Goal: Task Accomplishment & Management: Use online tool/utility

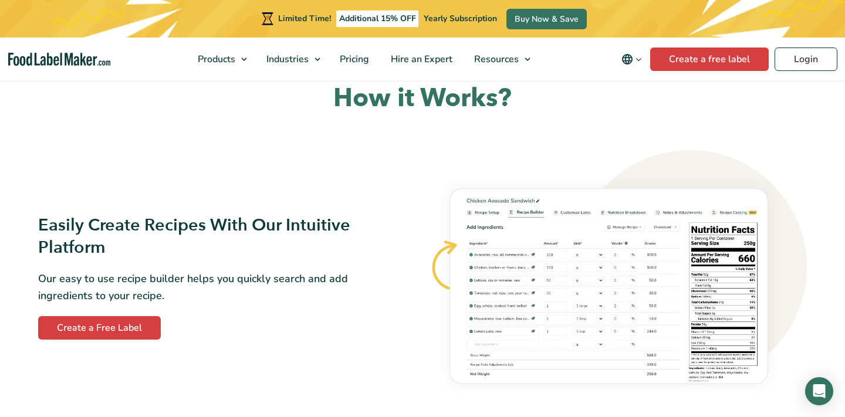
scroll to position [708, 0]
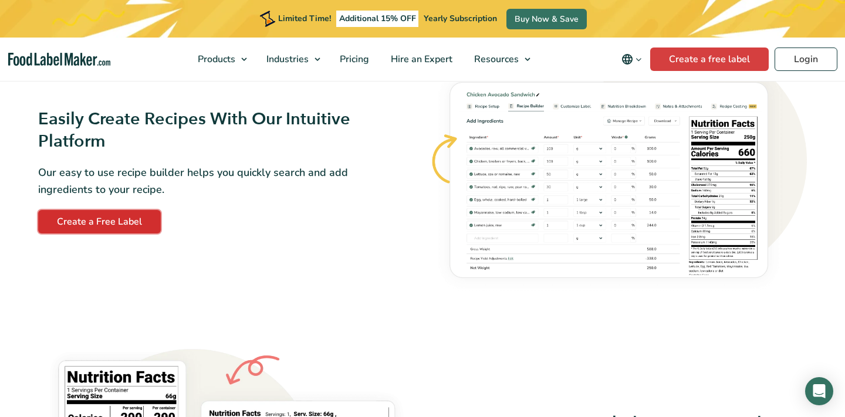
click at [122, 222] on link "Create a Free Label" at bounding box center [99, 221] width 123 height 23
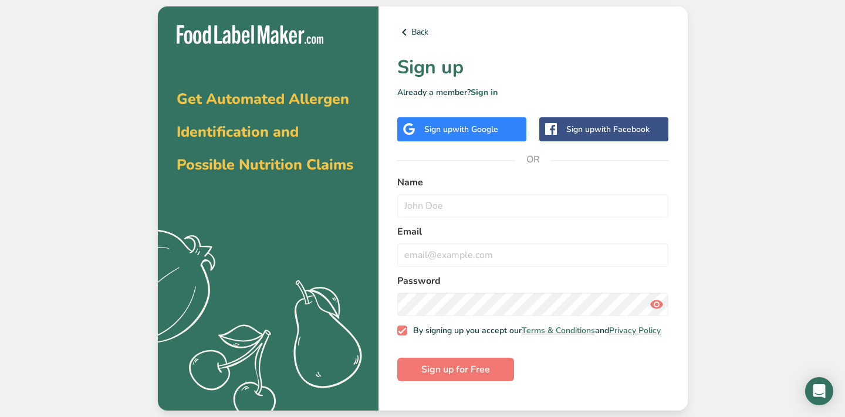
click at [444, 134] on div "Sign up with Google" at bounding box center [461, 129] width 74 height 12
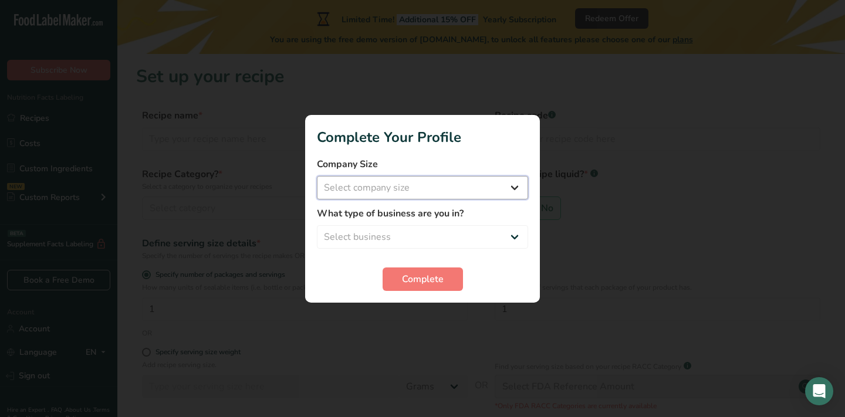
click at [430, 184] on select "Select company size Fewer than 10 Employees 10 to 50 Employees 51 to 500 Employ…" at bounding box center [422, 187] width 211 height 23
click at [431, 241] on select "Select business Packaged Food Manufacturer Restaurant & Cafe Bakery Meal Plans …" at bounding box center [422, 236] width 211 height 23
select select "8"
click at [317, 225] on select "Select business Packaged Food Manufacturer Restaurant & Cafe Bakery Meal Plans …" at bounding box center [422, 236] width 211 height 23
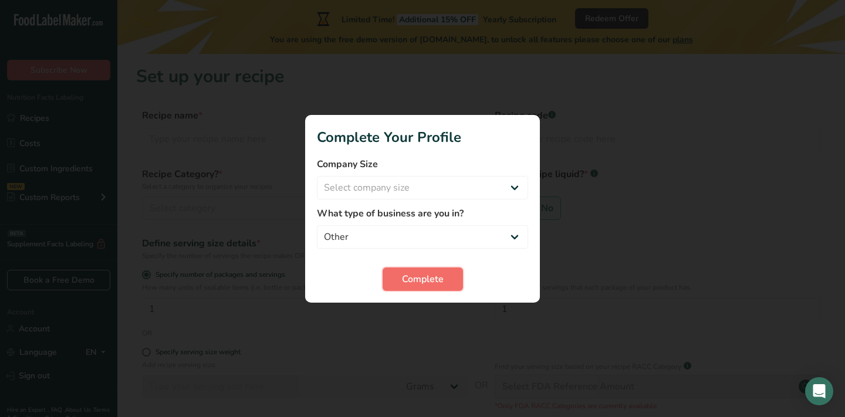
click at [430, 281] on span "Complete" at bounding box center [423, 279] width 42 height 14
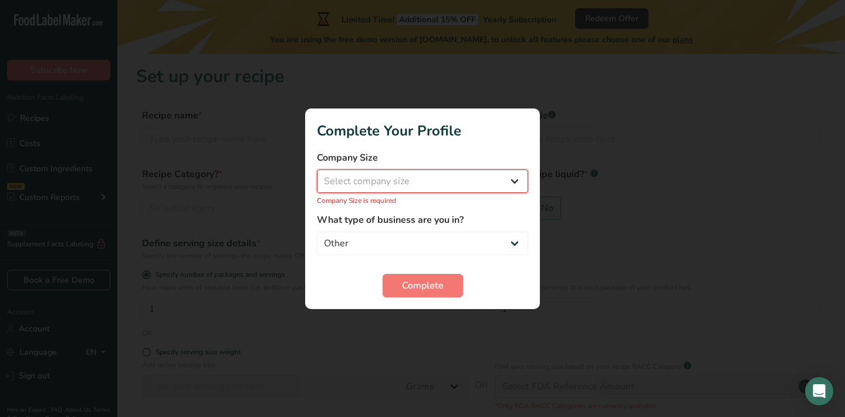
click at [383, 181] on select "Select company size Fewer than 10 Employees 10 to 50 Employees 51 to 500 Employ…" at bounding box center [422, 181] width 211 height 23
select select "1"
click at [317, 176] on select "Select company size Fewer than 10 Employees 10 to 50 Employees 51 to 500 Employ…" at bounding box center [422, 181] width 211 height 23
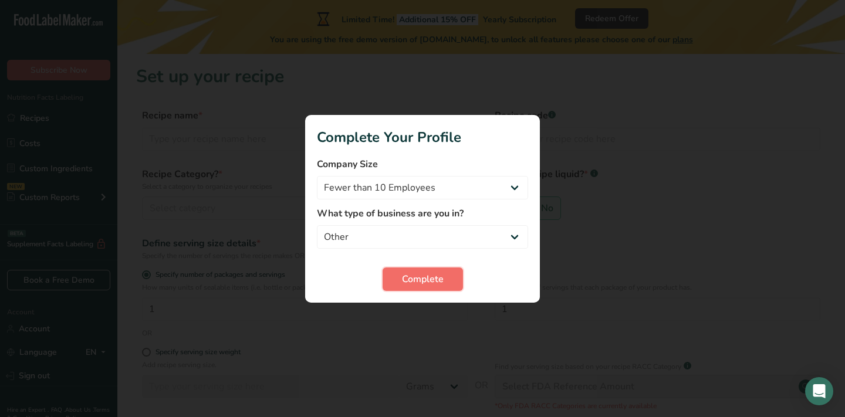
click at [423, 282] on span "Complete" at bounding box center [423, 279] width 42 height 14
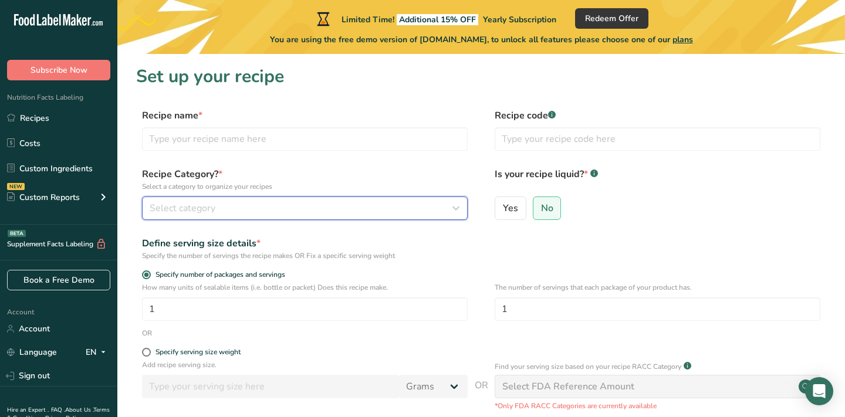
click at [268, 216] on button "Select category" at bounding box center [305, 208] width 326 height 23
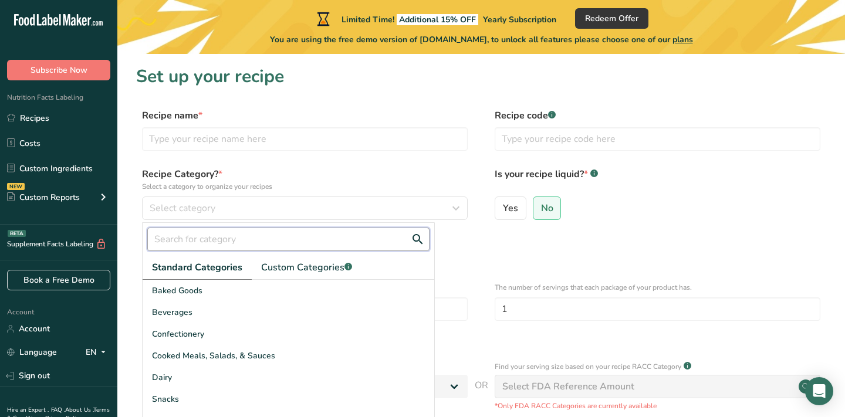
click at [222, 235] on input "text" at bounding box center [288, 239] width 282 height 23
click at [303, 240] on input "mint" at bounding box center [288, 239] width 282 height 23
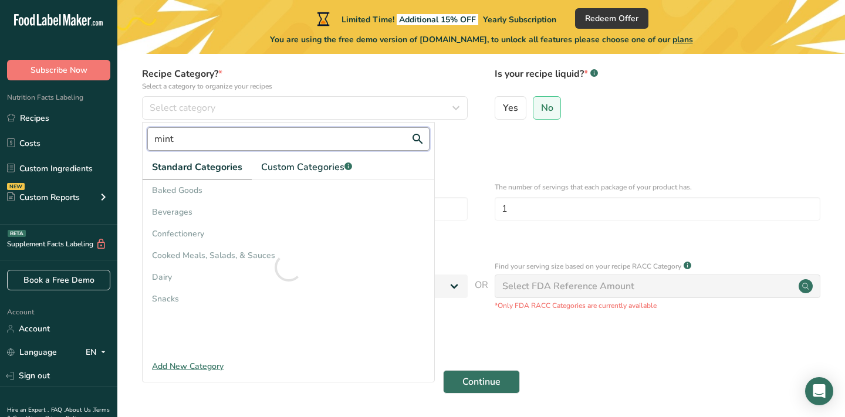
scroll to position [103, 0]
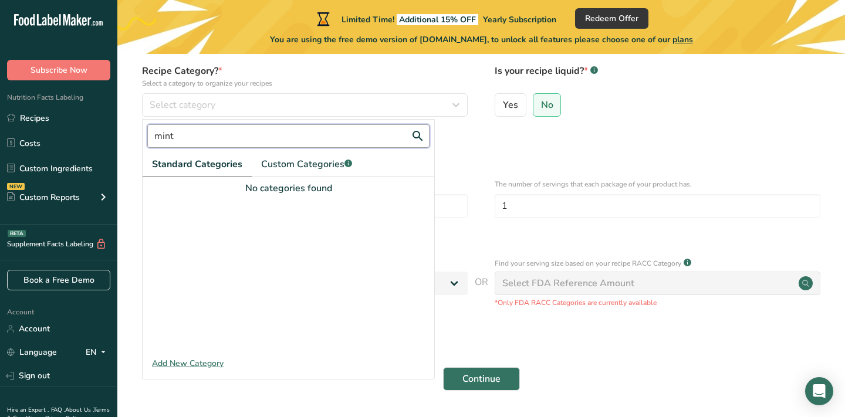
click at [214, 140] on input "mint" at bounding box center [288, 135] width 282 height 23
type input "candy"
click at [205, 137] on input "candy" at bounding box center [288, 135] width 282 height 23
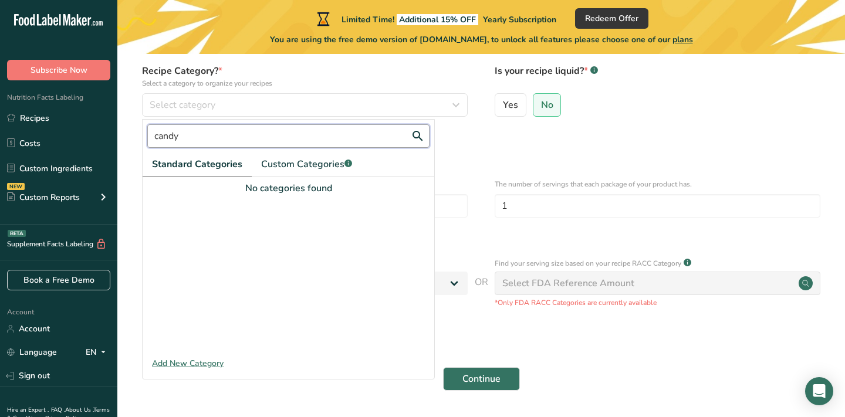
click at [205, 137] on input "candy" at bounding box center [288, 135] width 282 height 23
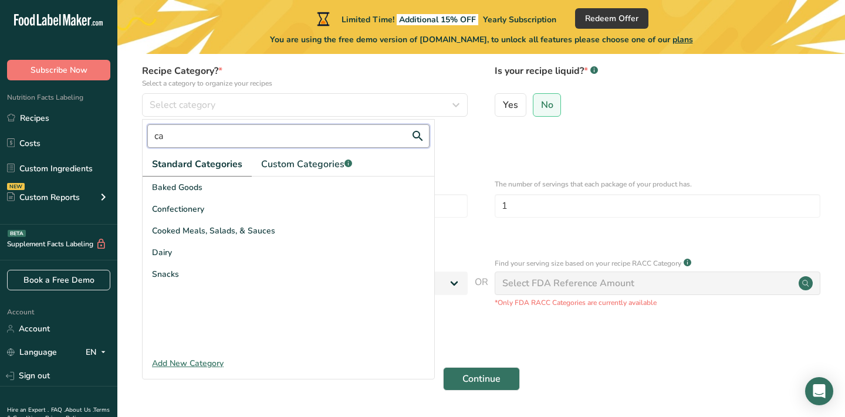
type input "c"
type input "s"
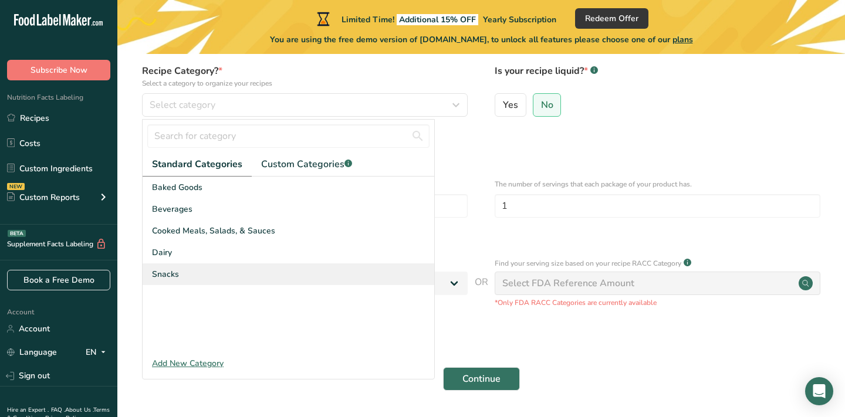
click at [200, 276] on div "Snacks" at bounding box center [289, 275] width 292 height 22
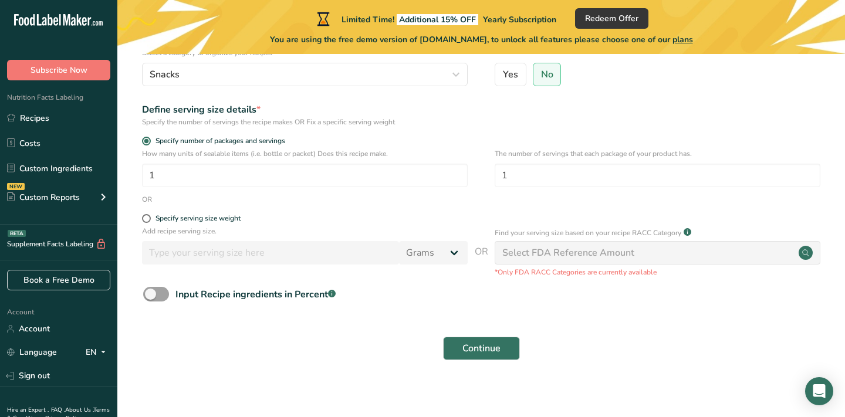
scroll to position [135, 0]
click at [264, 177] on input "1" at bounding box center [305, 174] width 326 height 23
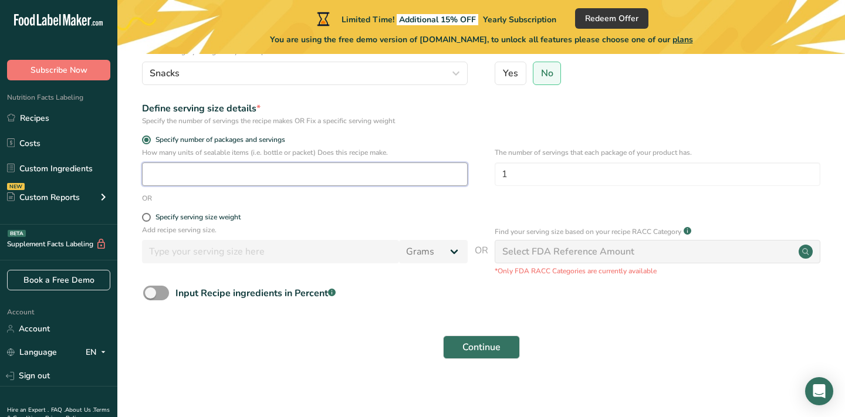
click at [197, 174] on input "number" at bounding box center [305, 174] width 326 height 23
type input "26"
click at [344, 216] on label "Specify serving size weight" at bounding box center [305, 217] width 326 height 9
click at [150, 216] on input "Specify serving size weight" at bounding box center [146, 218] width 8 height 8
radio input "true"
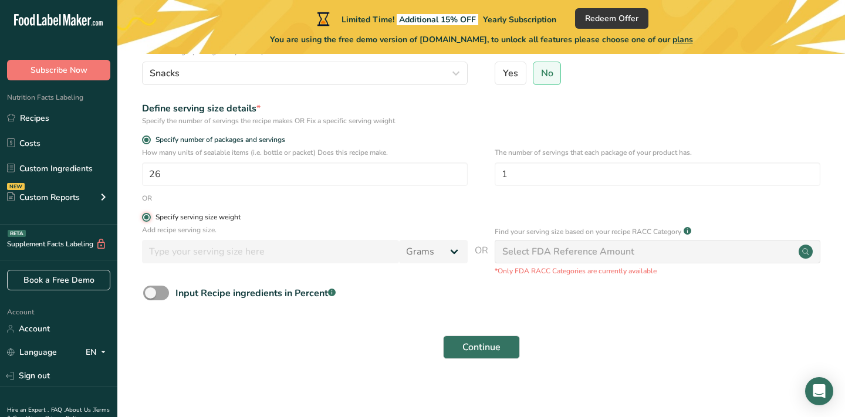
radio input "false"
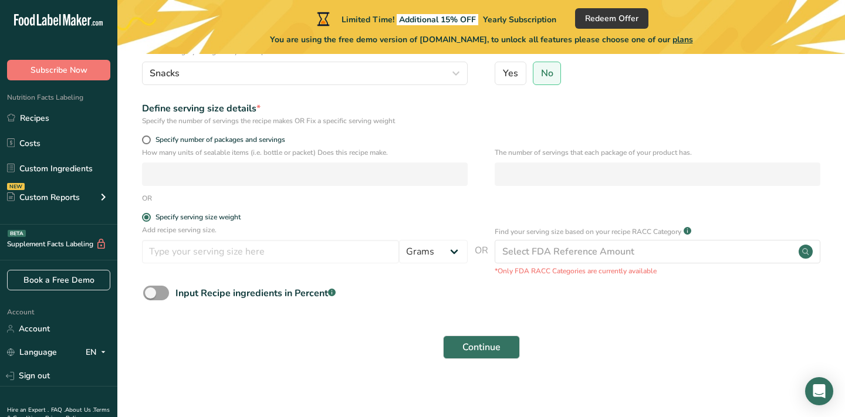
click at [147, 144] on div "Specify number of packages and servings" at bounding box center [305, 142] width 326 height 12
click at [147, 137] on span at bounding box center [146, 140] width 9 height 9
click at [147, 137] on input "Specify number of packages and servings" at bounding box center [146, 140] width 8 height 8
radio input "true"
radio input "false"
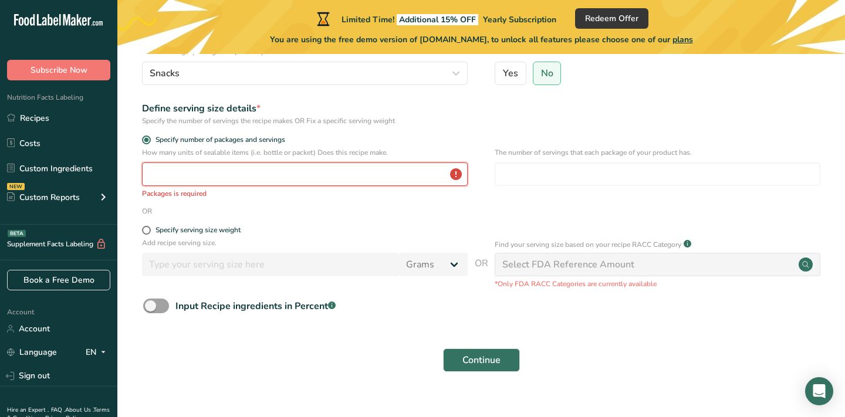
click at [171, 177] on input "number" at bounding box center [305, 174] width 326 height 23
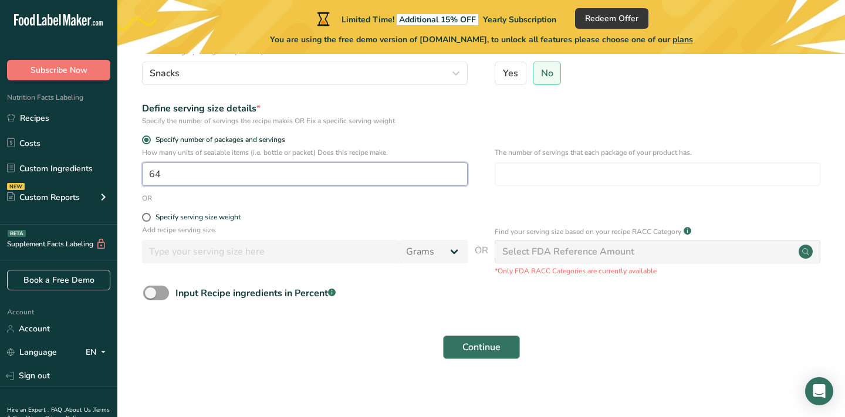
type input "64"
click at [497, 346] on span "Continue" at bounding box center [482, 347] width 38 height 14
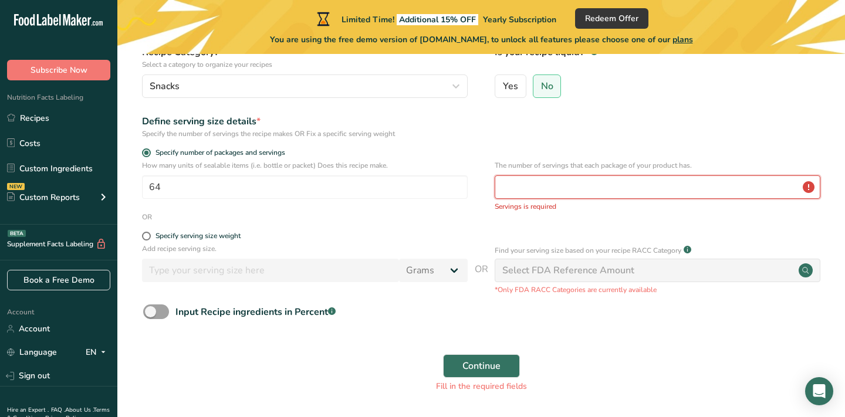
click at [535, 188] on input "number" at bounding box center [658, 187] width 326 height 23
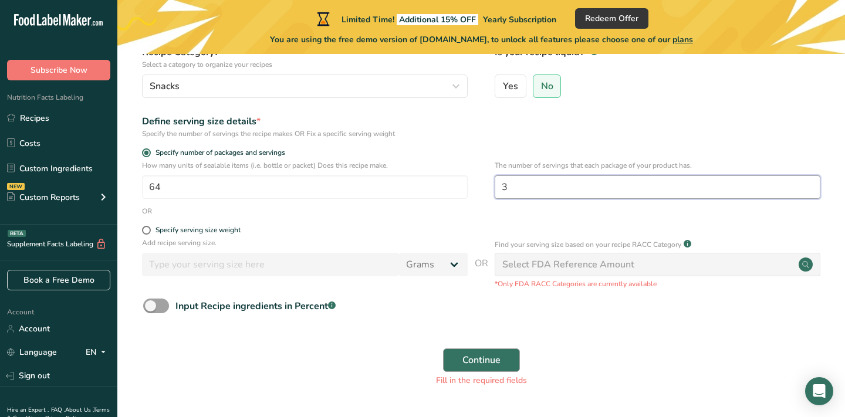
type input "3"
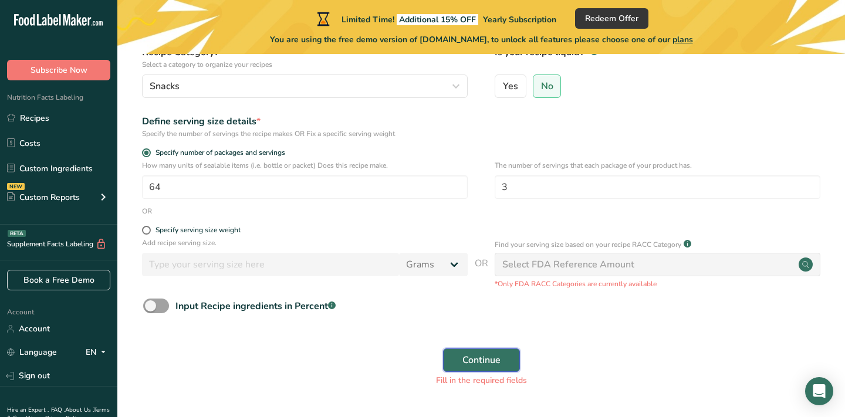
click at [488, 357] on span "Continue" at bounding box center [482, 360] width 38 height 14
click at [555, 271] on div "Select FDA Reference Amount" at bounding box center [568, 265] width 132 height 14
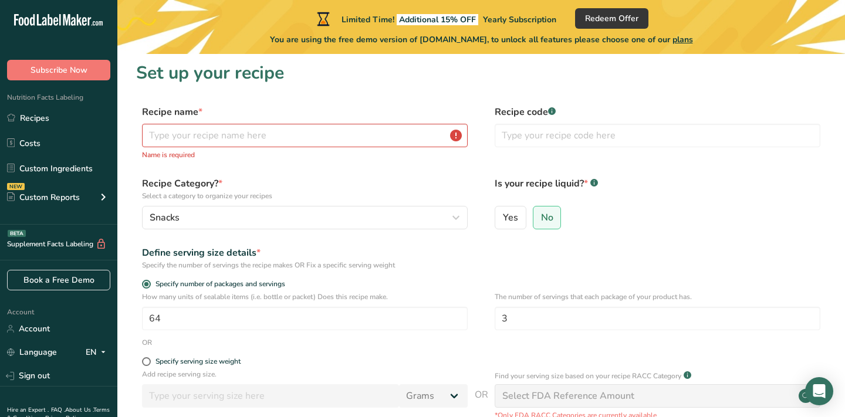
scroll to position [2, 0]
click at [355, 130] on input "text" at bounding box center [305, 136] width 326 height 23
type input "m"
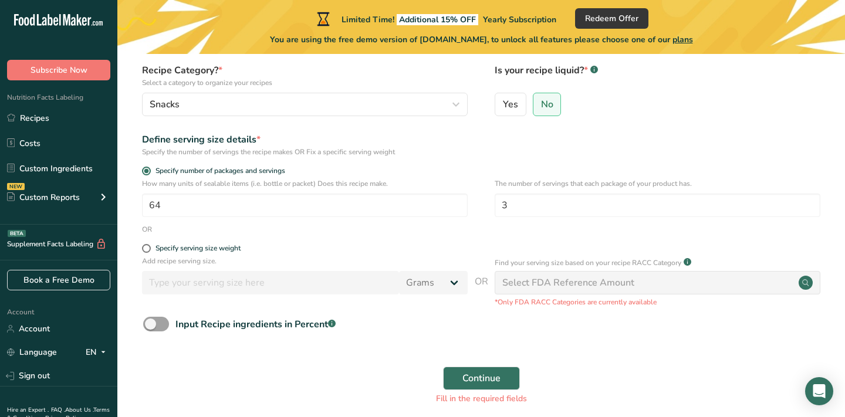
scroll to position [106, 0]
type input "Sugar Free Peppermint Mints"
click at [497, 379] on span "Continue" at bounding box center [482, 377] width 38 height 14
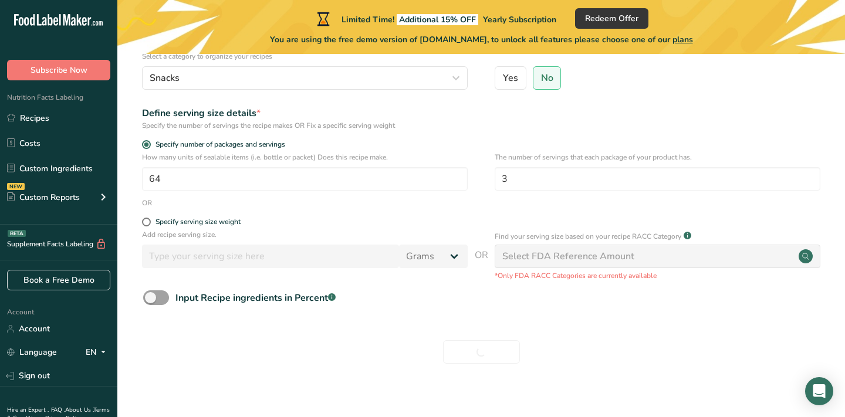
scroll to position [140, 0]
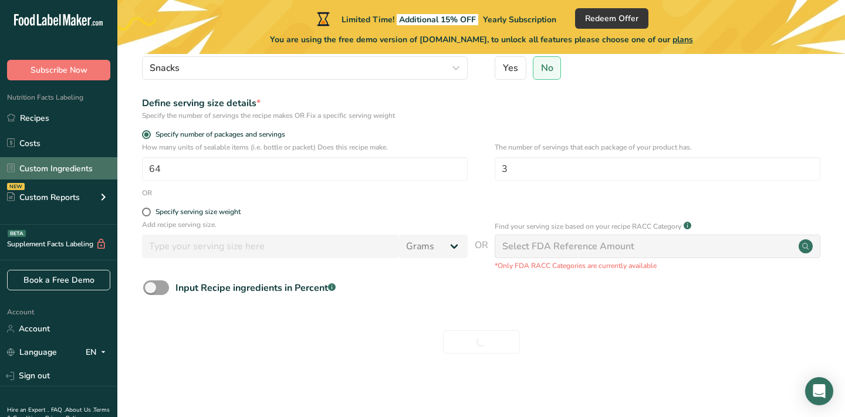
click at [86, 167] on link "Custom Ingredients" at bounding box center [58, 168] width 117 height 22
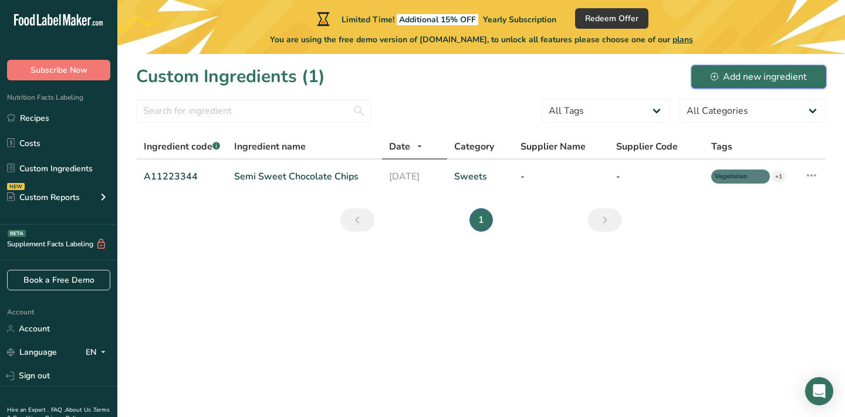
click at [777, 79] on div "Add new ingredient" at bounding box center [759, 77] width 96 height 14
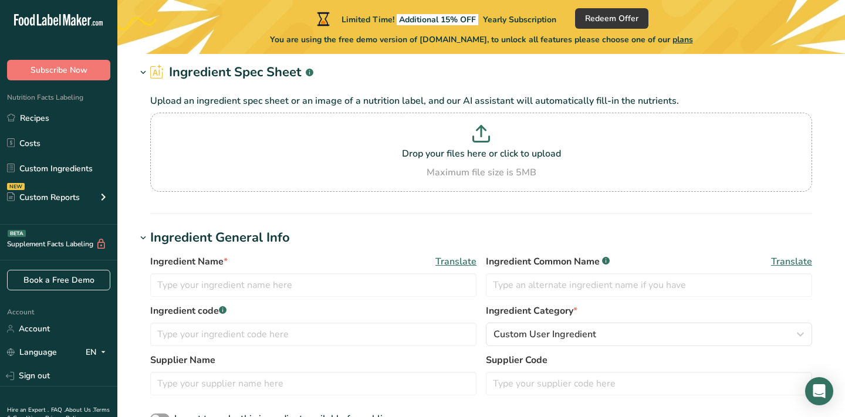
click at [51, 103] on div "Nutrition Facts Labeling Recipes Costs Custom Ingredients NEW Custom Reports Me…" at bounding box center [58, 152] width 117 height 144
click at [51, 108] on link "Recipes" at bounding box center [58, 118] width 117 height 22
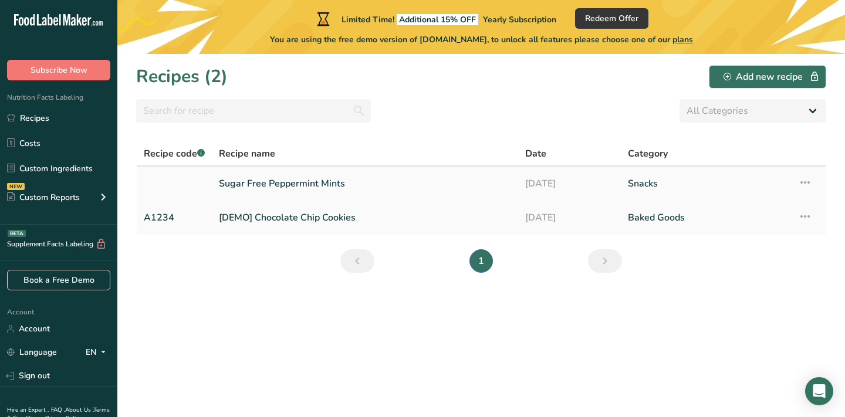
click at [805, 180] on icon at bounding box center [805, 182] width 14 height 21
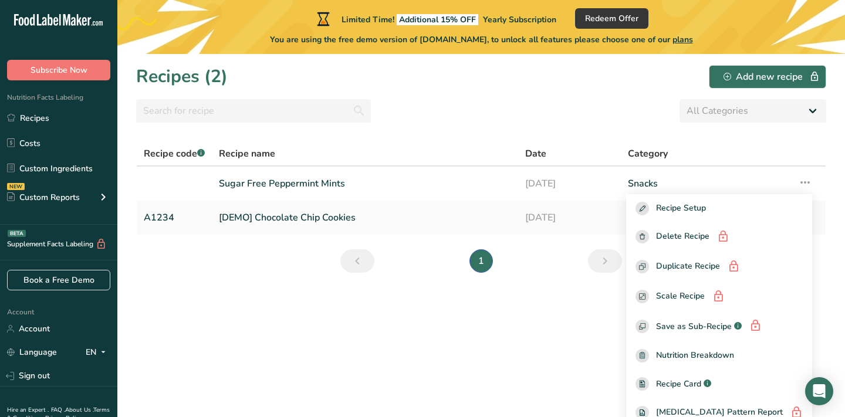
click at [596, 293] on section "Recipes (2) Add new recipe All Categories Baked Goods Beverages Confectionery C…" at bounding box center [481, 235] width 728 height 363
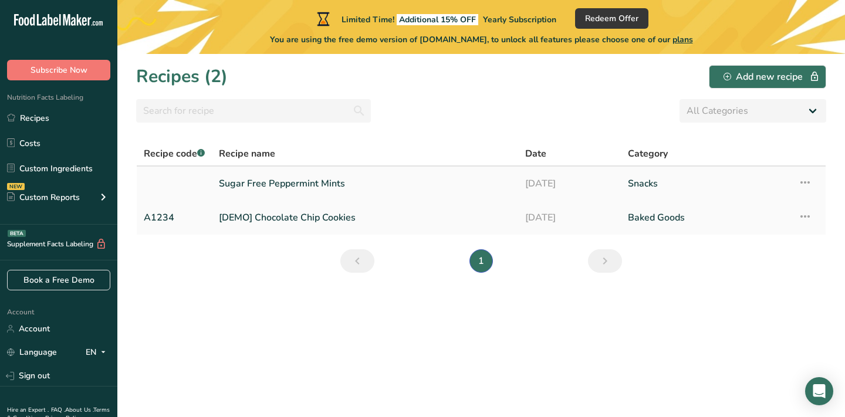
click at [296, 184] on link "Sugar Free Peppermint Mints" at bounding box center [365, 183] width 292 height 25
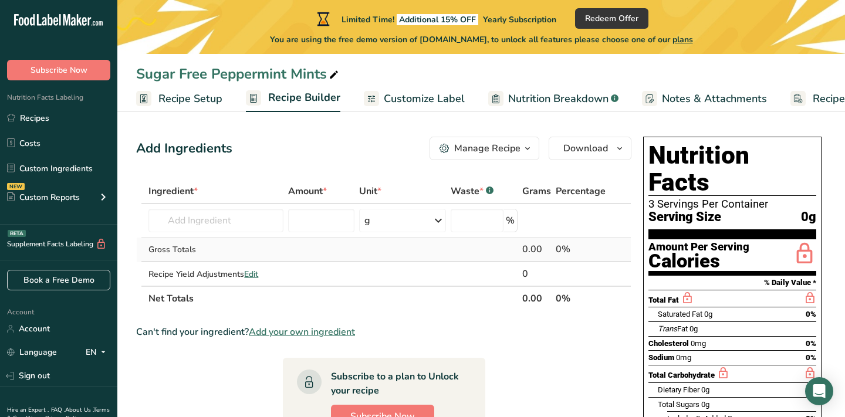
scroll to position [53, 0]
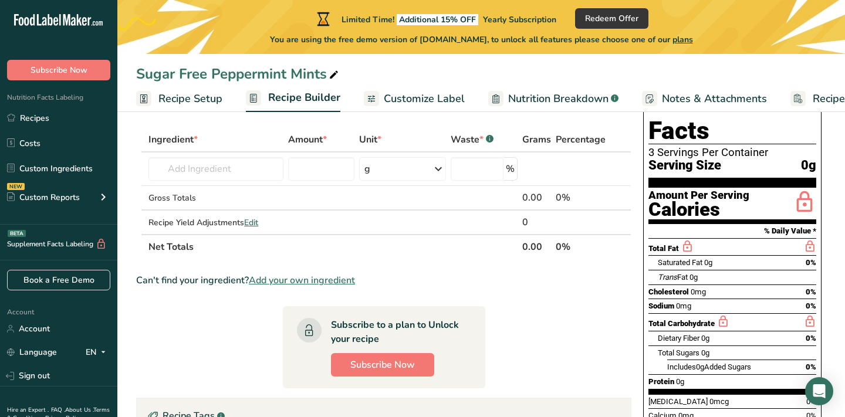
click at [431, 100] on span "Customize Label" at bounding box center [424, 99] width 81 height 16
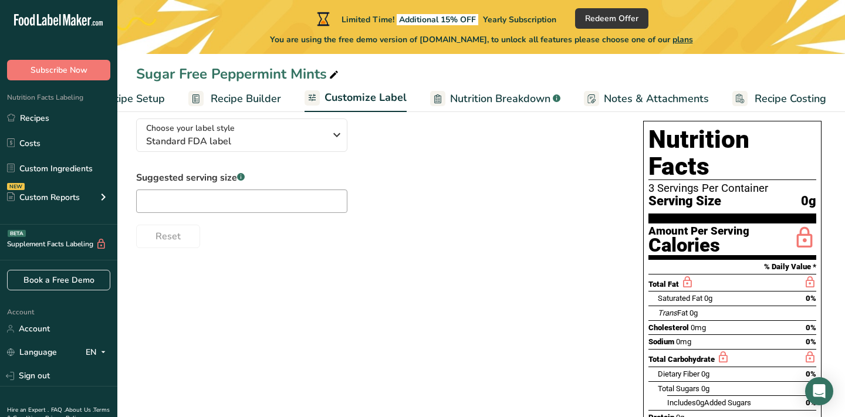
scroll to position [88, 0]
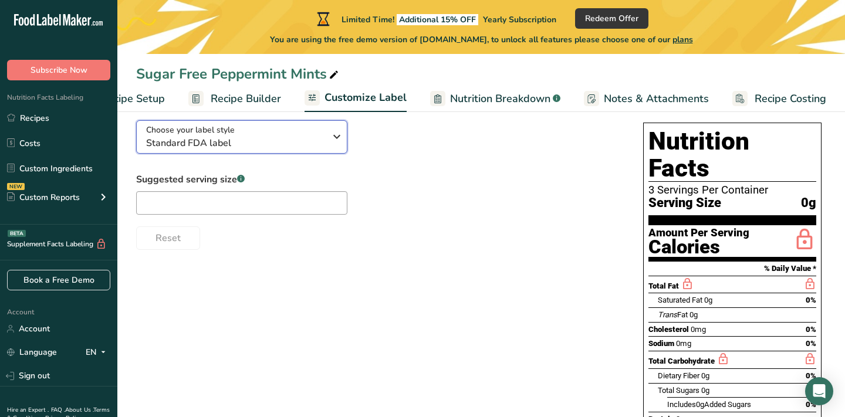
click at [313, 144] on span "Standard FDA label" at bounding box center [235, 143] width 179 height 14
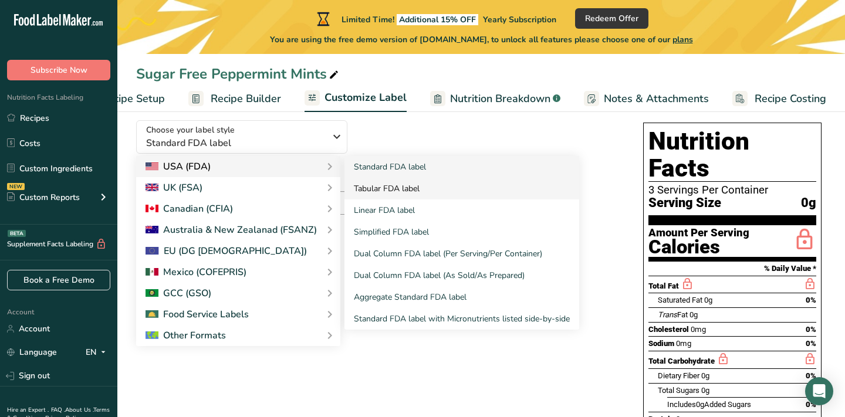
click at [396, 193] on link "Tabular FDA label" at bounding box center [462, 189] width 235 height 22
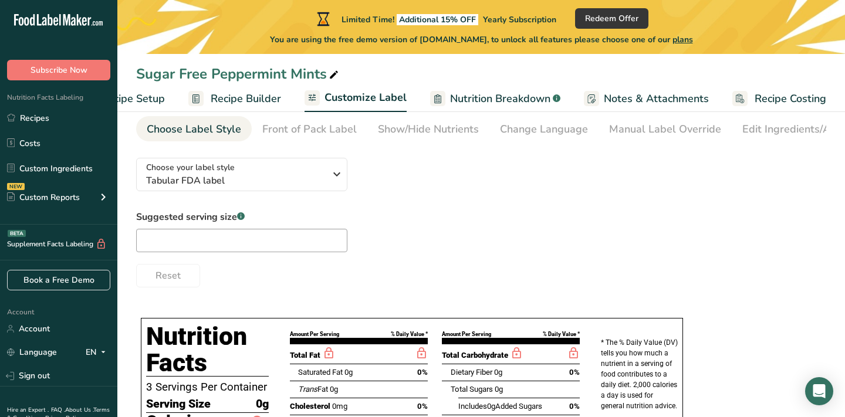
scroll to position [49, 0]
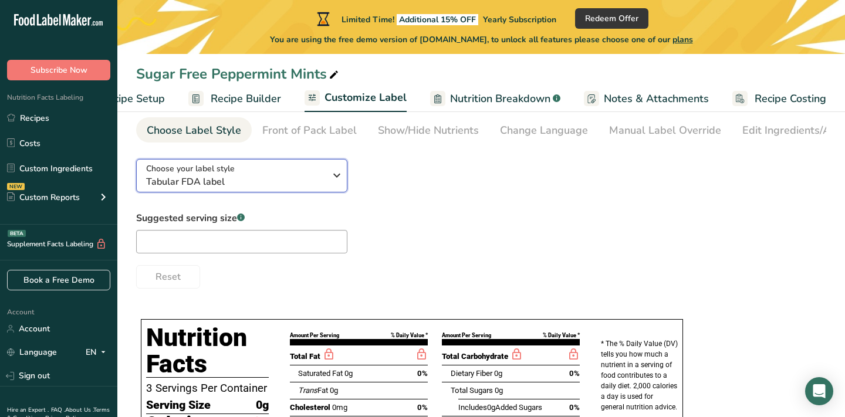
click at [330, 180] on icon "button" at bounding box center [337, 175] width 14 height 21
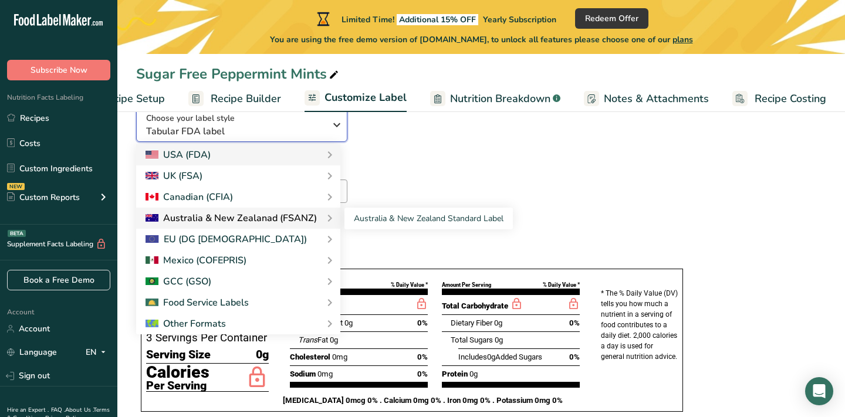
scroll to position [128, 0]
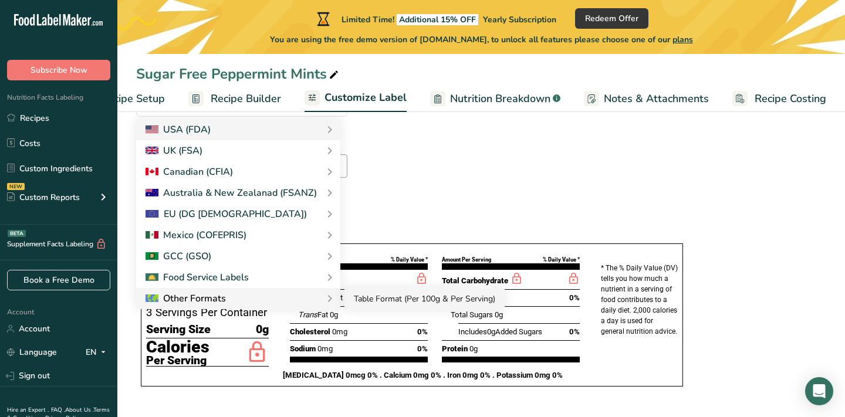
click at [379, 295] on link "Table Format (Per 100g & Per Serving)" at bounding box center [425, 299] width 160 height 22
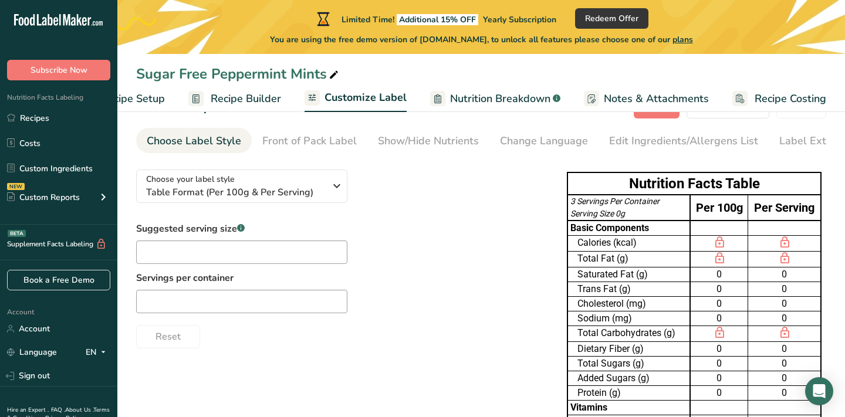
scroll to position [36, 0]
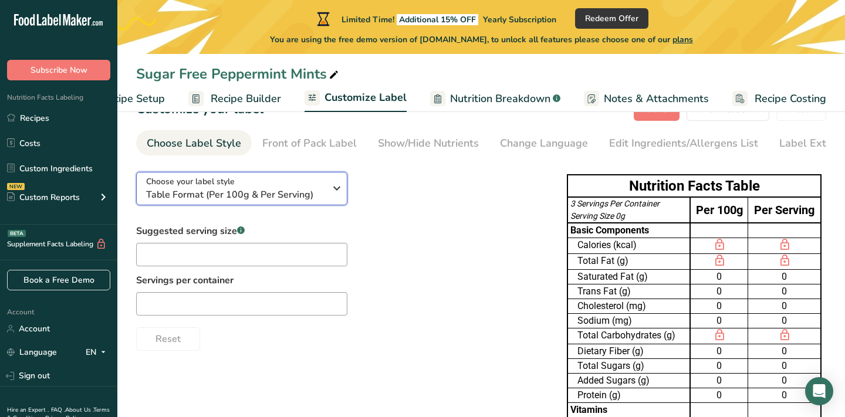
click at [275, 197] on span "Table Format (Per 100g & Per Serving)" at bounding box center [235, 195] width 179 height 14
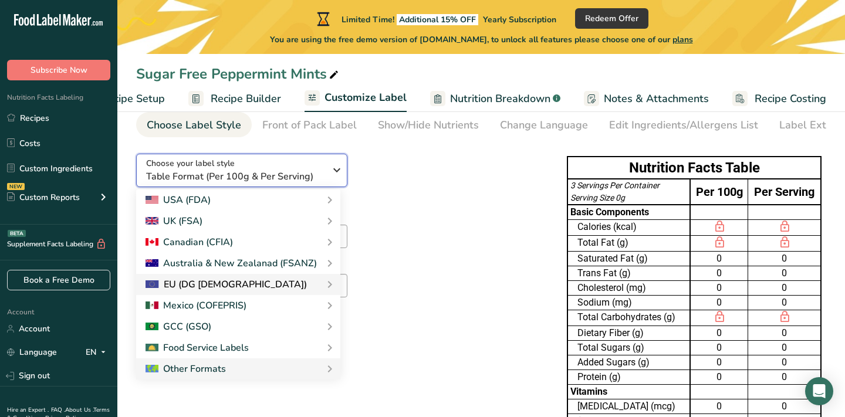
scroll to position [46, 0]
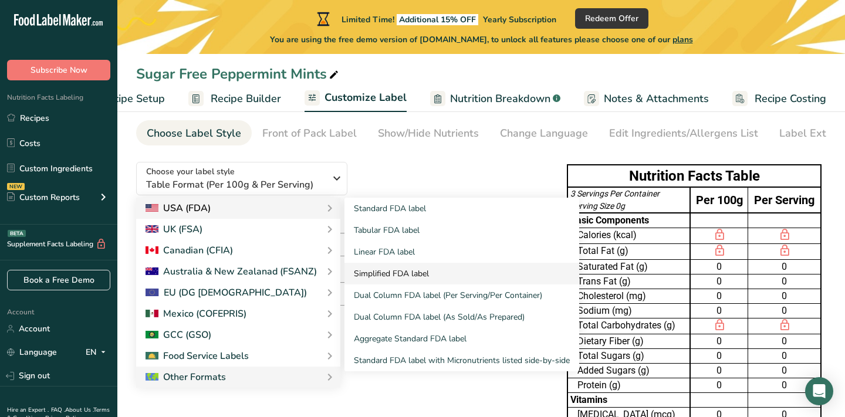
click at [413, 273] on link "Simplified FDA label" at bounding box center [462, 274] width 235 height 22
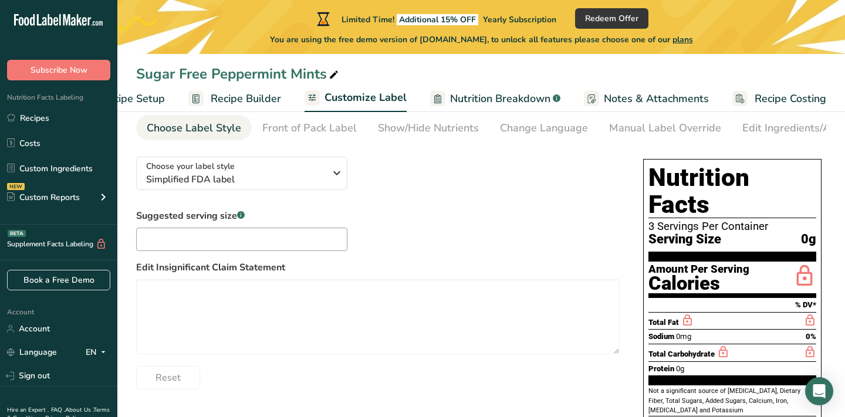
scroll to position [50, 0]
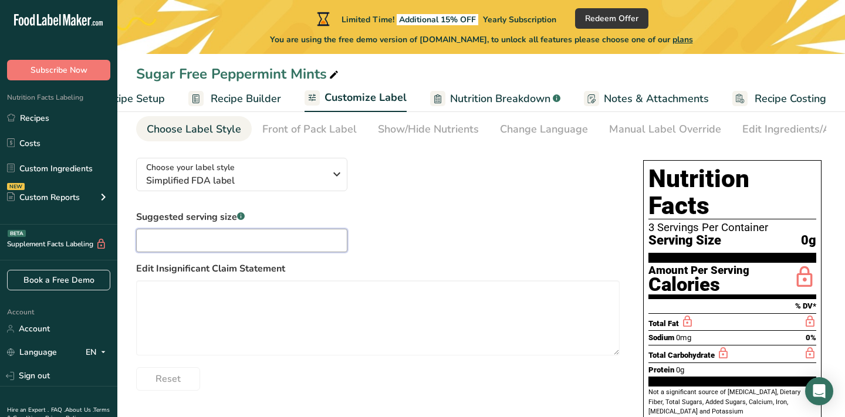
click at [179, 237] on input "text" at bounding box center [241, 240] width 211 height 23
type input "3"
click at [255, 307] on textarea at bounding box center [378, 318] width 484 height 75
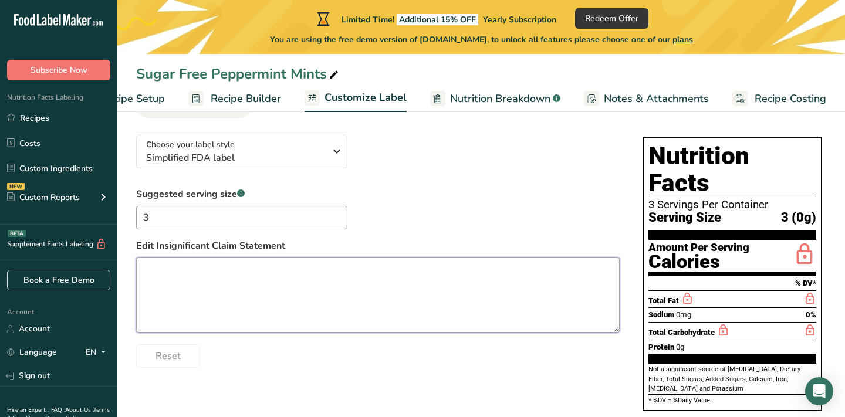
scroll to position [26, 0]
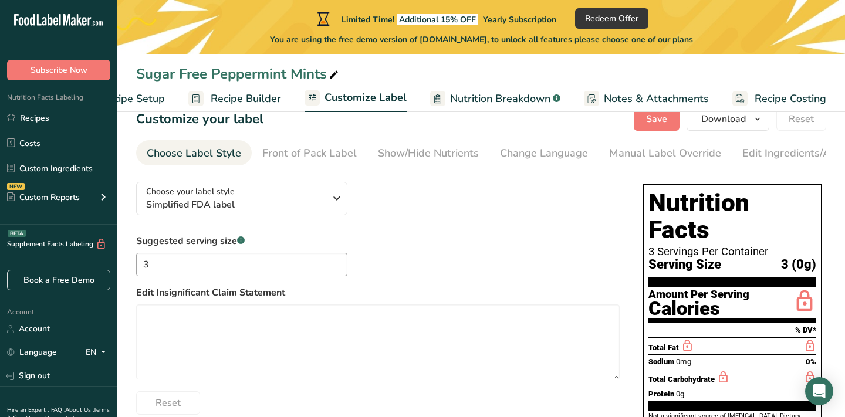
click at [656, 339] on div "Total Fat" at bounding box center [671, 346] width 45 height 15
click at [666, 343] on span "Total Fat" at bounding box center [664, 347] width 31 height 9
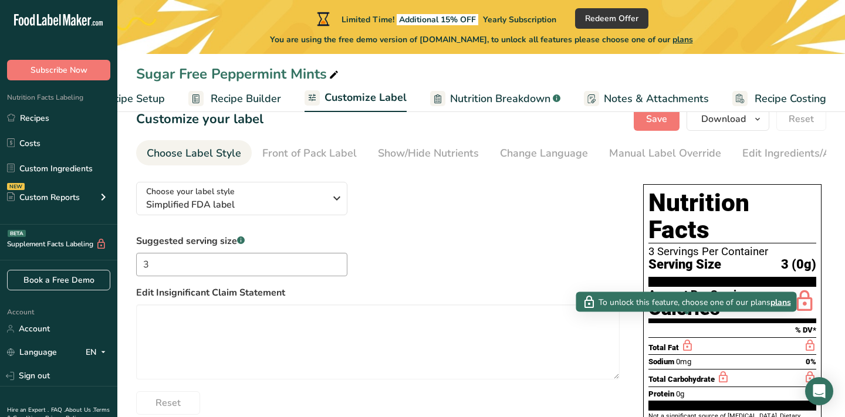
click at [689, 339] on icon at bounding box center [687, 346] width 13 height 15
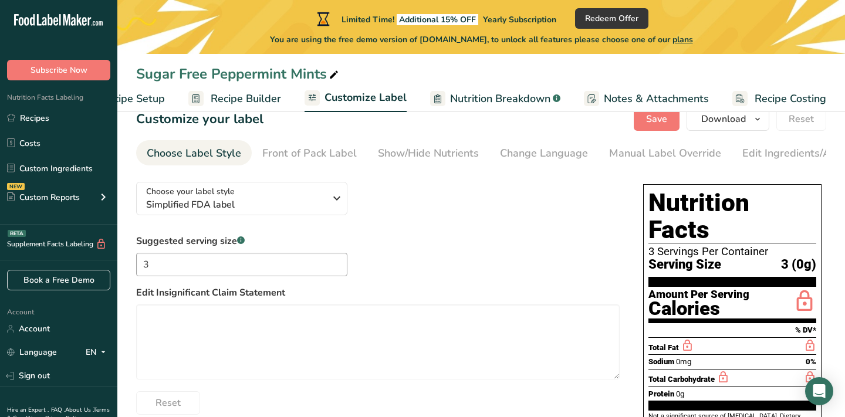
click at [689, 339] on icon at bounding box center [687, 346] width 13 height 15
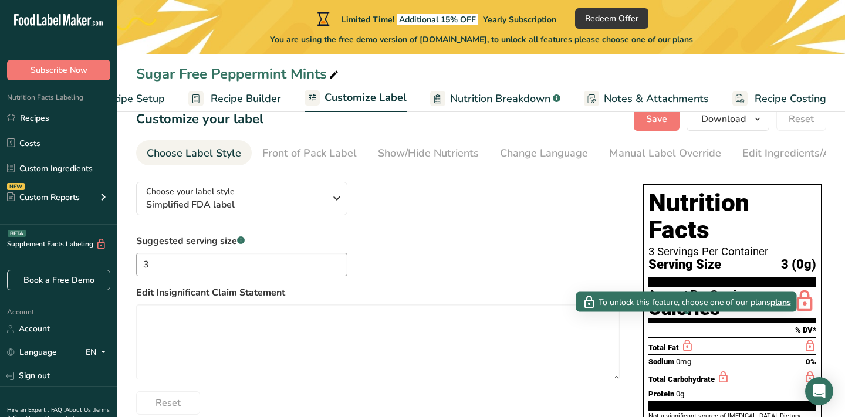
click at [689, 339] on icon at bounding box center [687, 346] width 13 height 15
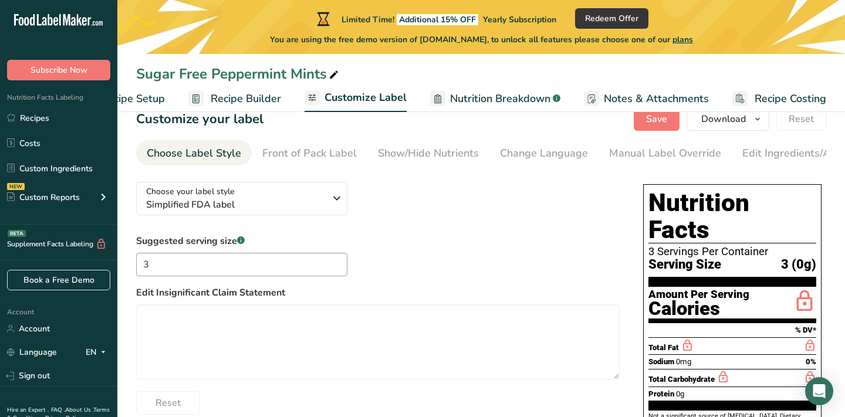
click at [727, 338] on div "Total Fat" at bounding box center [733, 347] width 168 height 18
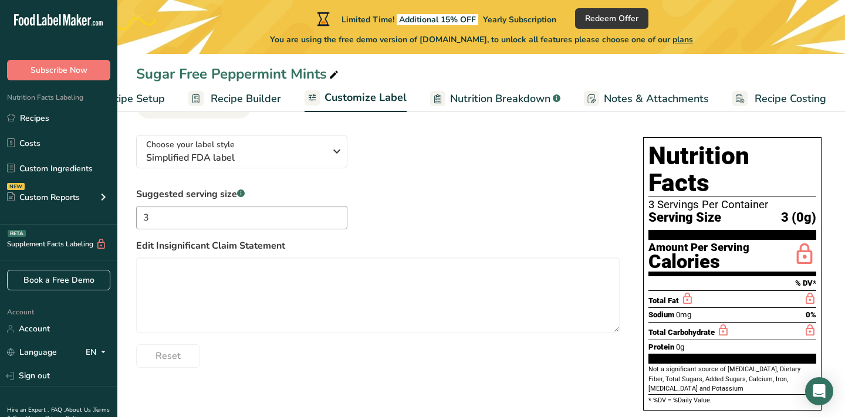
drag, startPoint x: 653, startPoint y: 159, endPoint x: 788, endPoint y: 399, distance: 274.9
click at [788, 399] on section "Customize your label Save Download Choose what to show on your downloaded label…" at bounding box center [481, 242] width 728 height 400
copy div "Nutrition Facts 3 Servings Per Container Serving Size 3 (0g) Amount Per Serving…"
click at [712, 156] on h1 "Nutrition Facts" at bounding box center [733, 170] width 168 height 54
click at [683, 153] on h1 "Nutrition Facts" at bounding box center [733, 170] width 168 height 54
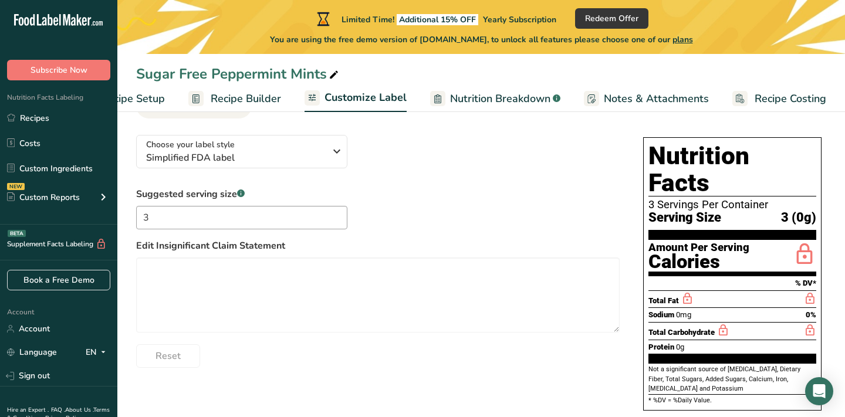
click at [683, 153] on h1 "Nutrition Facts" at bounding box center [733, 170] width 168 height 54
copy h1 "Nutrition"
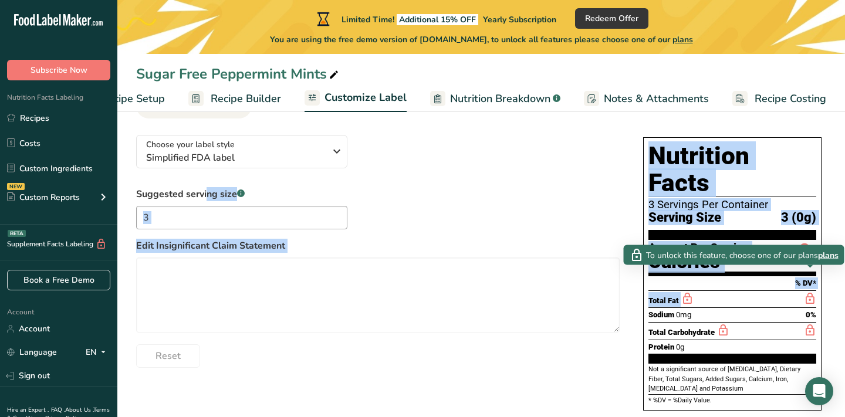
drag, startPoint x: 620, startPoint y: 151, endPoint x: 805, endPoint y: 273, distance: 221.1
click at [805, 273] on div "Choose your label style Simplified FDA label USA (FDA) Standard FDA label Tabul…" at bounding box center [481, 274] width 690 height 297
copy div "Suggested serving size .a-a{fill:#347362;}.b-a{fill:#fff;} Edit Insignificant C…"
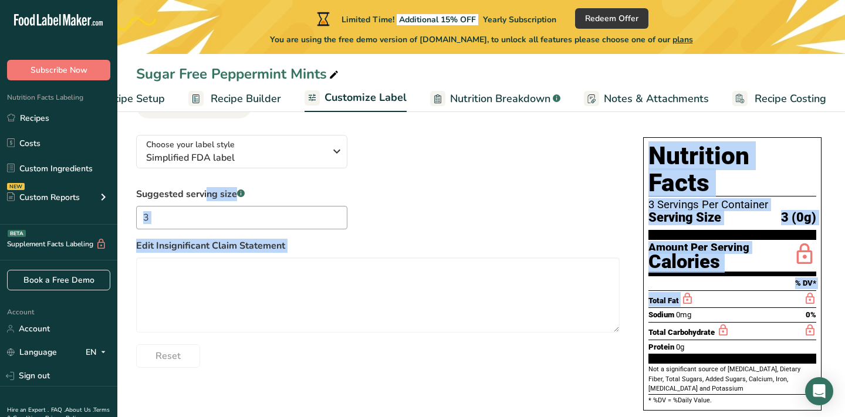
click at [739, 163] on h1 "Nutrition Facts" at bounding box center [733, 170] width 168 height 54
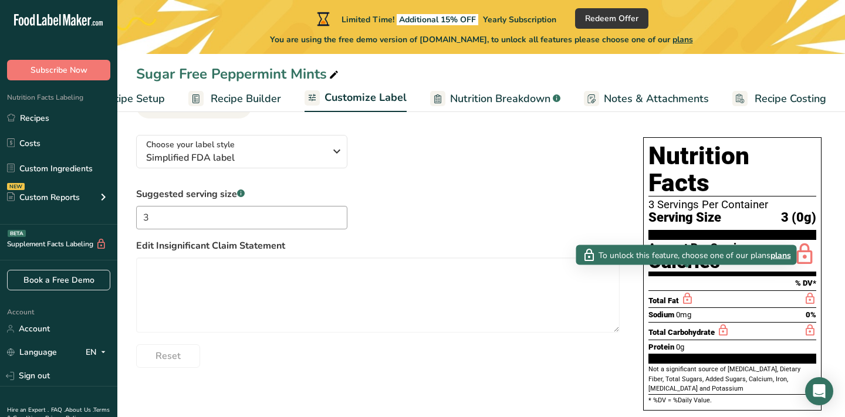
click at [688, 270] on div at bounding box center [687, 268] width 6 height 6
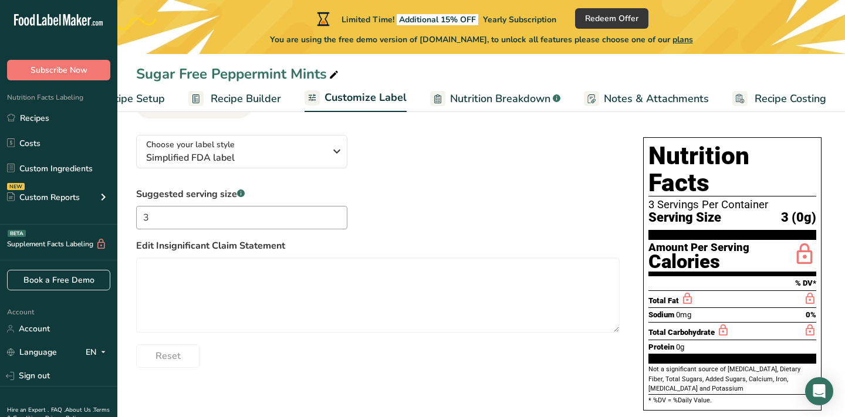
click at [677, 328] on span "Total Carbohydrate" at bounding box center [682, 332] width 66 height 9
copy span "Carbohydrate"
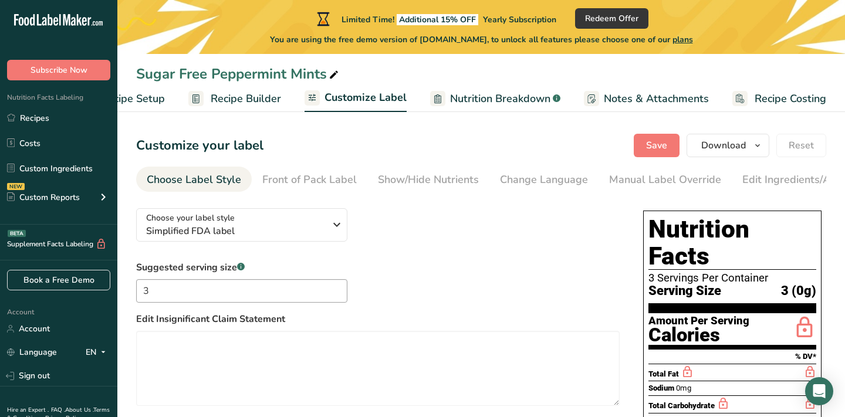
drag, startPoint x: 136, startPoint y: 73, endPoint x: 326, endPoint y: 79, distance: 189.7
click at [326, 79] on div "Sugar Free Peppermint Mints" at bounding box center [238, 73] width 205 height 21
click at [218, 74] on input "Sugar Free Peppermint Mints" at bounding box center [481, 73] width 690 height 21
